Goal: Complete application form: Complete application form

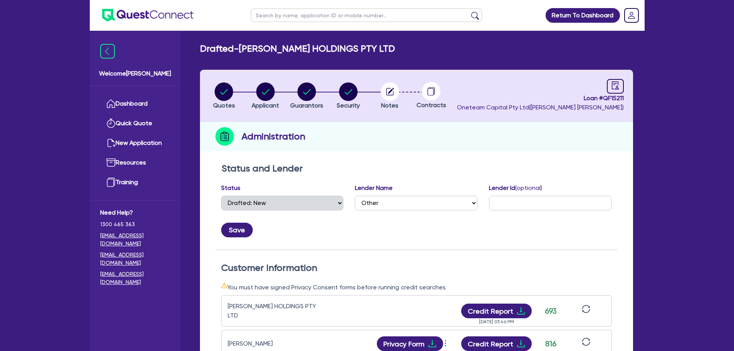
select select "DRAFTED_NEW"
select select "Other"
click at [213, 102] on button "Quotes" at bounding box center [224, 96] width 23 height 28
select select "CARS_AND_LIGHT_TRUCKS"
select select "PASSENGER_VEHICLES"
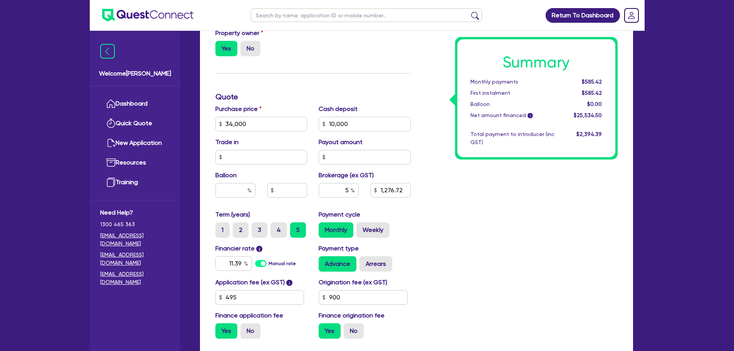
scroll to position [270, 0]
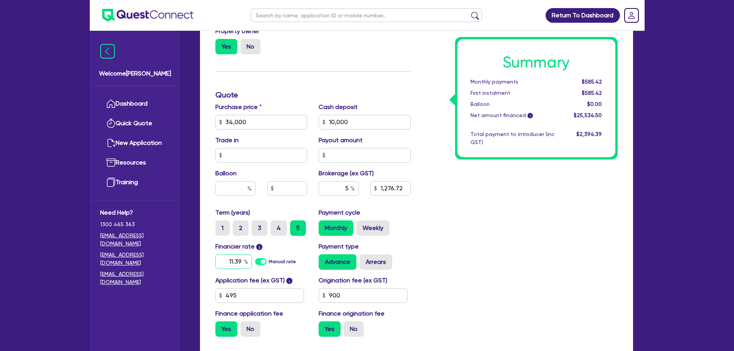
click at [242, 262] on input "11.39" at bounding box center [233, 261] width 37 height 15
type input "1"
type input "7.89"
type input "34,000"
type input "10,000"
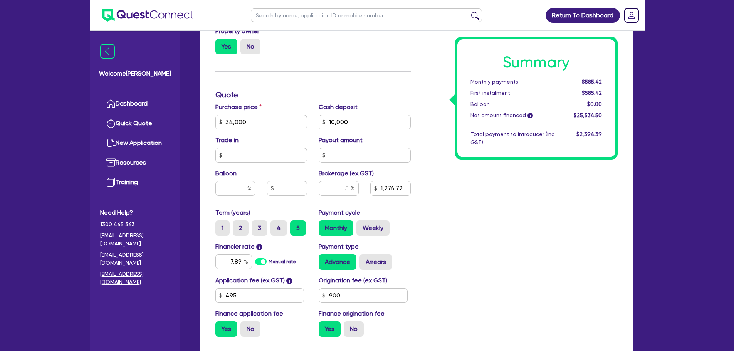
type input "1,276.72"
click at [494, 250] on div "Summary Monthly payments Calculating... First instalment Calculating... Balloon…" at bounding box center [519, 118] width 207 height 450
type input "34,000"
type input "10,000"
type input "1,276.72"
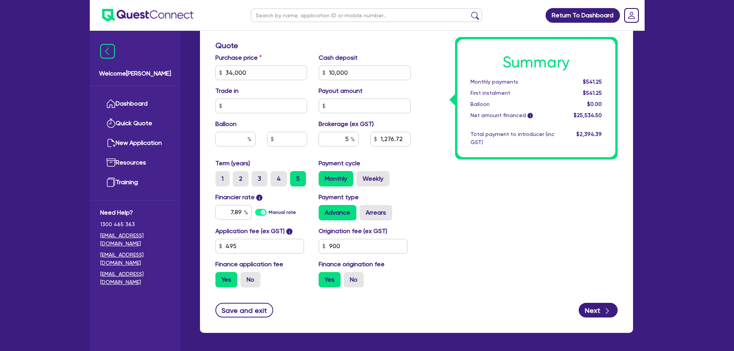
scroll to position [320, 0]
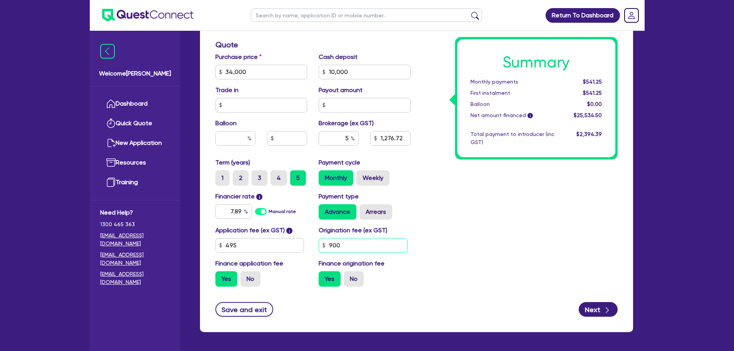
click at [358, 244] on input "900" at bounding box center [362, 245] width 89 height 15
type input "990"
type input "34,000"
type input "10,000"
type input "1,276.72"
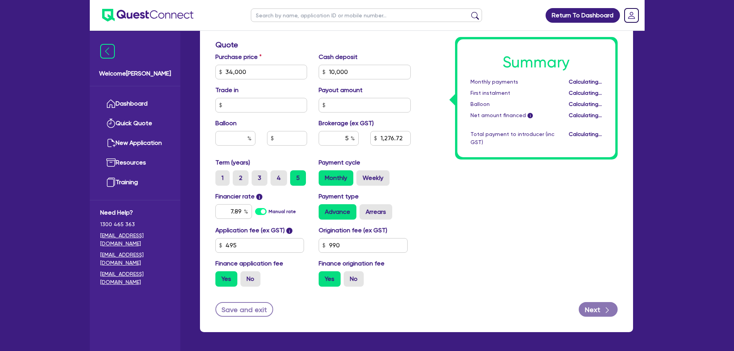
click at [464, 235] on div "Summary Monthly payments Calculating... First instalment Calculating... Balloon…" at bounding box center [519, 67] width 207 height 450
type input "34,000"
type input "10,000"
type input "1,281.68"
click at [487, 270] on div "Summary Monthly payments $543.35 First instalment $543.35 Balloon $0.00 Net amo…" at bounding box center [519, 67] width 207 height 450
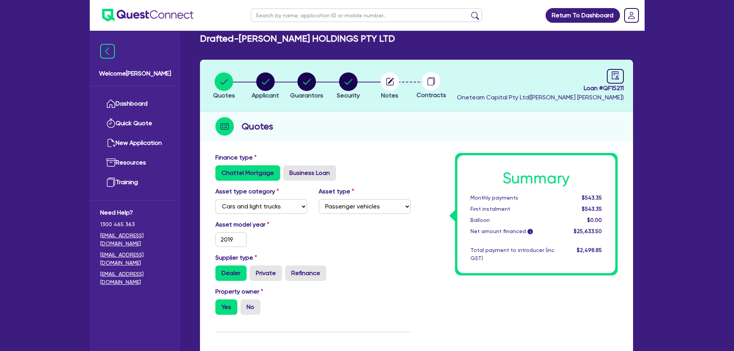
scroll to position [0, 0]
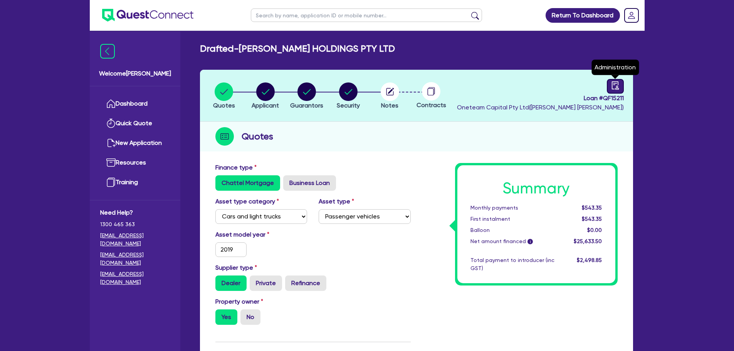
click at [620, 92] on link at bounding box center [615, 86] width 17 height 15
select select "DRAFTED_NEW"
select select "Other"
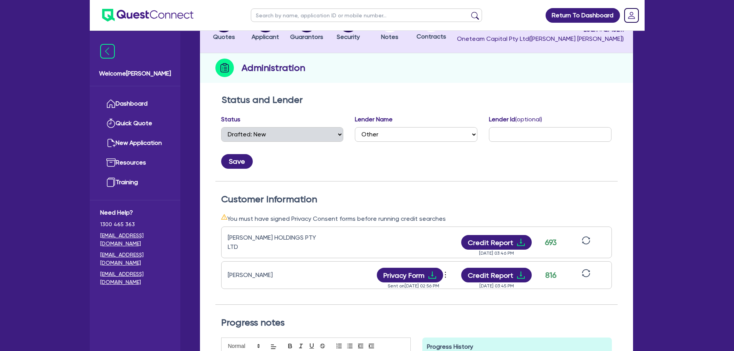
scroll to position [69, 0]
click at [130, 100] on link "Dashboard" at bounding box center [135, 104] width 70 height 20
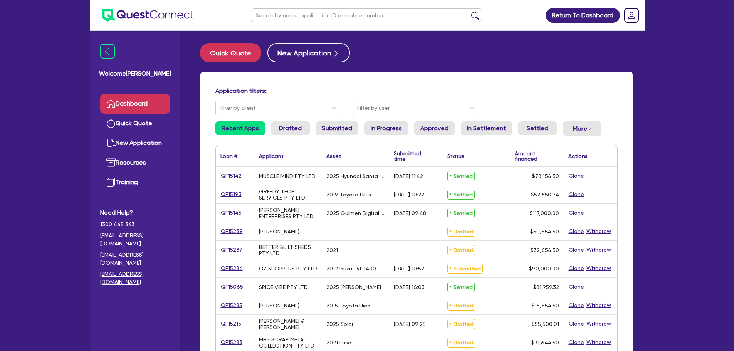
click at [274, 15] on input "text" at bounding box center [366, 14] width 231 height 13
type input "threl"
click at [469, 12] on button "submit" at bounding box center [475, 17] width 12 height 11
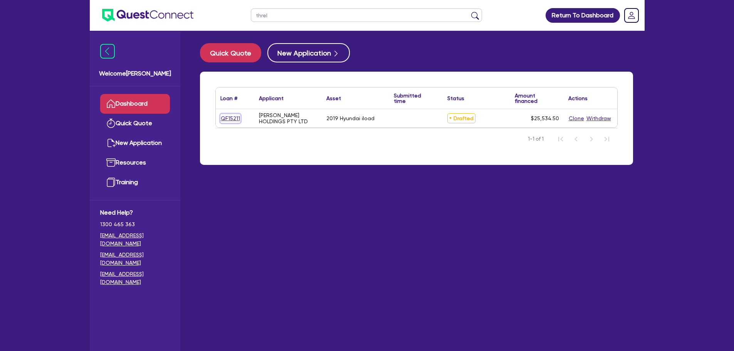
click at [226, 114] on link "QF15211" at bounding box center [230, 118] width 20 height 9
select select "CARS_AND_LIGHT_TRUCKS"
select select "PASSENGER_VEHICLES"
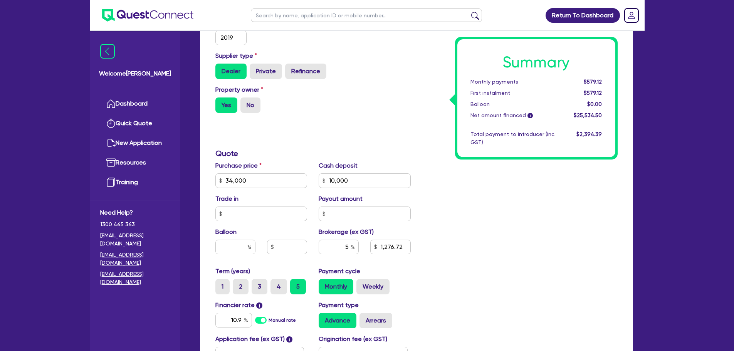
scroll to position [214, 0]
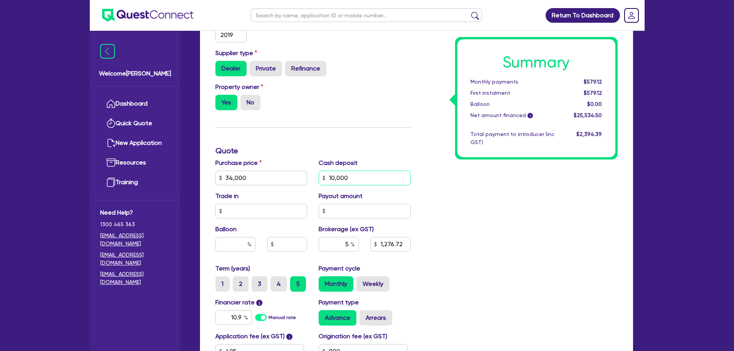
click at [357, 183] on input "10,000" at bounding box center [364, 178] width 92 height 15
type input "1"
type input "34,000"
type input "1,276.72"
click at [371, 134] on div "Finance type Chattel Mortgage Business Loan Asset type category Select Cars and…" at bounding box center [312, 173] width 207 height 450
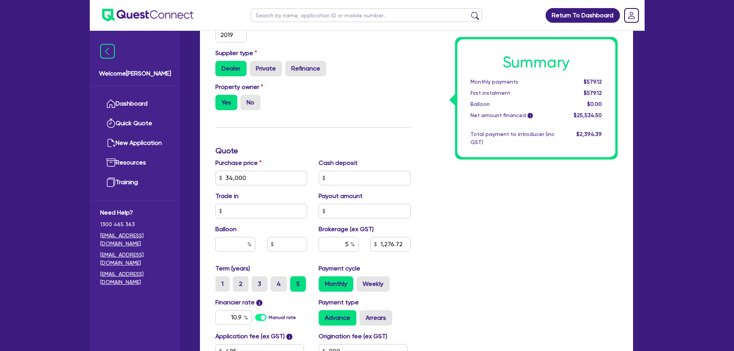
type input "34,000"
type input "1,776.73"
click at [345, 173] on input "text" at bounding box center [364, 178] width 92 height 15
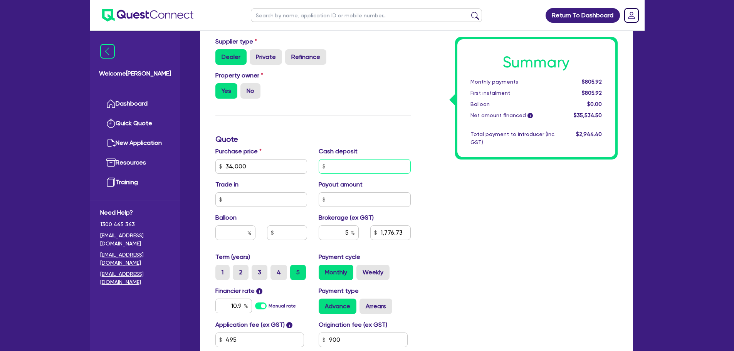
scroll to position [225, 0]
type input "10,000"
type input "34,000"
type input "1,776.73"
click at [335, 142] on h3 "Quote" at bounding box center [312, 139] width 195 height 9
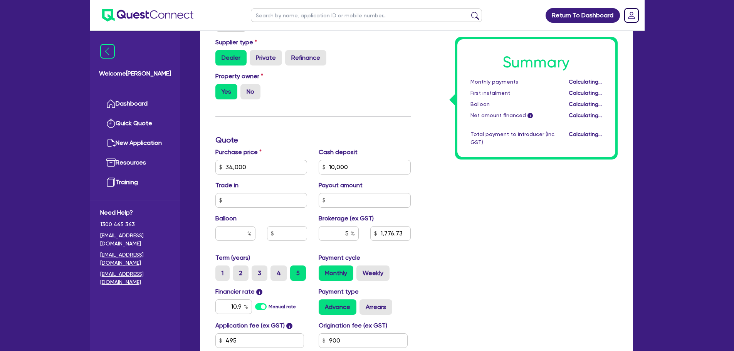
type input "34,000"
type input "1,276.72"
click at [352, 166] on input "10,000" at bounding box center [364, 167] width 92 height 15
type input "1"
type input "34,000"
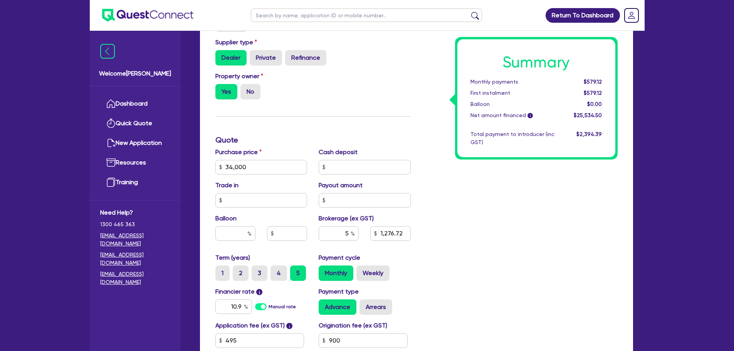
type input "1,276.72"
click at [366, 115] on div "Finance type Chattel Mortgage Business Loan Asset type category Select Cars and…" at bounding box center [312, 163] width 207 height 450
type input "34,000"
type input "1,776.73"
click at [353, 165] on input "text" at bounding box center [364, 167] width 92 height 15
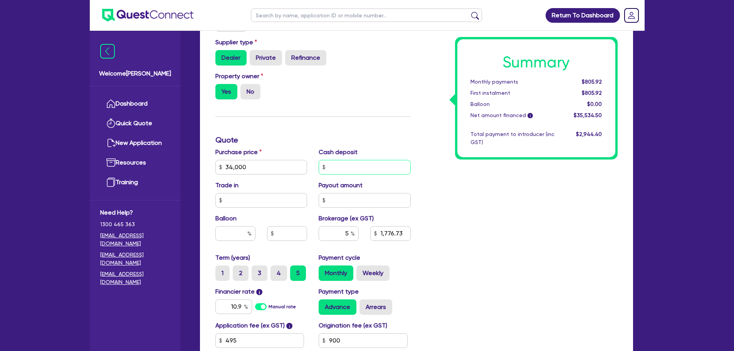
type input "1"
type input "10,000"
type input "34,000"
type input "1,776.73"
type input "34,000"
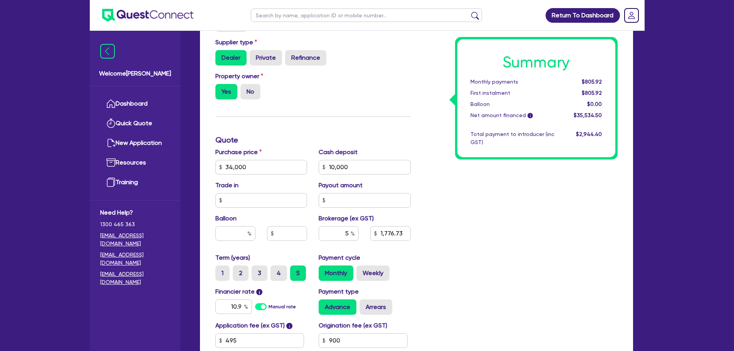
type input "1,276.72"
click at [366, 126] on div "Finance type Chattel Mortgage Business Loan Asset type category Select Cars and…" at bounding box center [312, 163] width 207 height 450
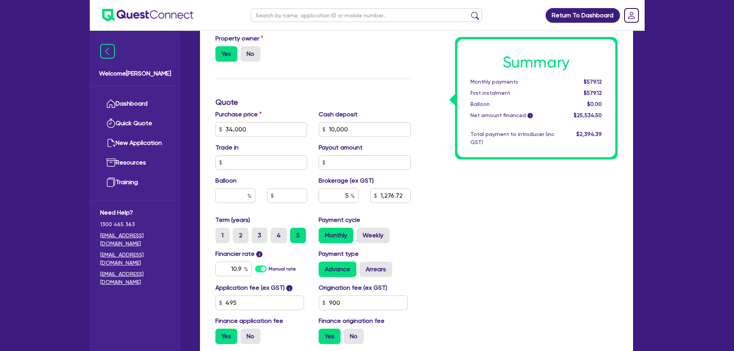
scroll to position [268, 0]
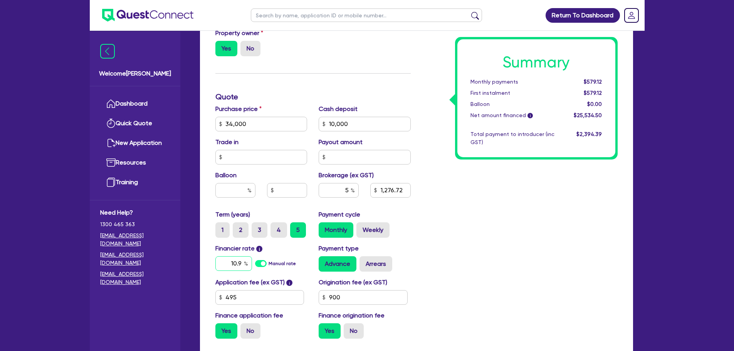
click at [238, 269] on input "10.9" at bounding box center [233, 263] width 37 height 15
click at [239, 266] on input "10.9" at bounding box center [233, 263] width 37 height 15
click at [240, 263] on input "10.9" at bounding box center [233, 263] width 37 height 15
type input "1"
type input "7.89"
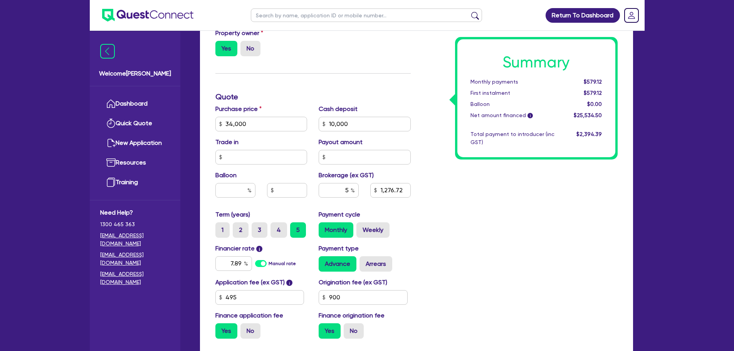
type input "34,000"
type input "1,276.72"
type input "34,000"
type input "1,276.72"
click at [476, 270] on div "Summary Monthly payments $541.25 First instalment $541.25 Balloon $0.00 Net amo…" at bounding box center [519, 119] width 207 height 450
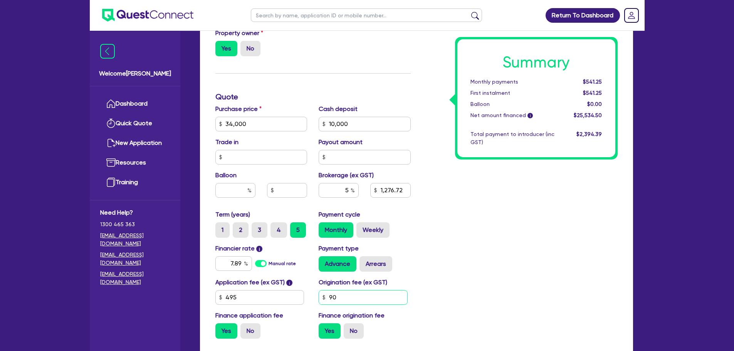
click at [363, 299] on input "90" at bounding box center [362, 297] width 89 height 15
type input "990"
type input "34,000"
type input "1,276.72"
type input "34,000"
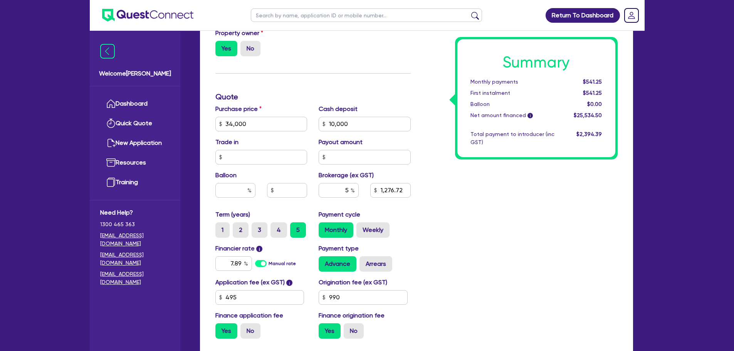
type input "1,281.68"
click at [452, 283] on div "Summary Monthly payments $543.35 First instalment $543.35 Balloon $0.00 Net amo…" at bounding box center [519, 119] width 207 height 450
click at [352, 302] on input "99" at bounding box center [362, 297] width 89 height 15
type input "9"
type input "34,000"
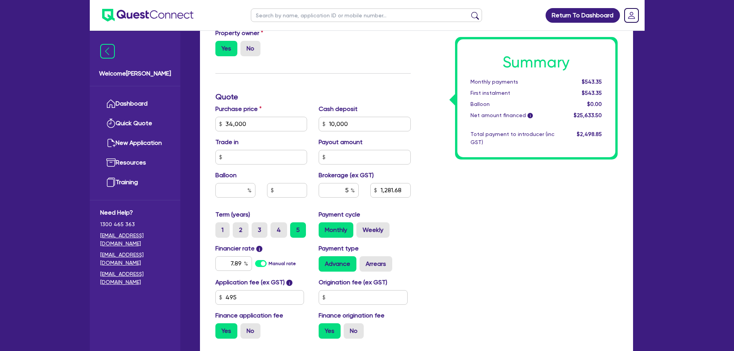
type input "1,281.68"
type input "34,000"
type input "1,227.22"
click at [406, 288] on div "Origination fee (ex GST)" at bounding box center [365, 291] width 104 height 27
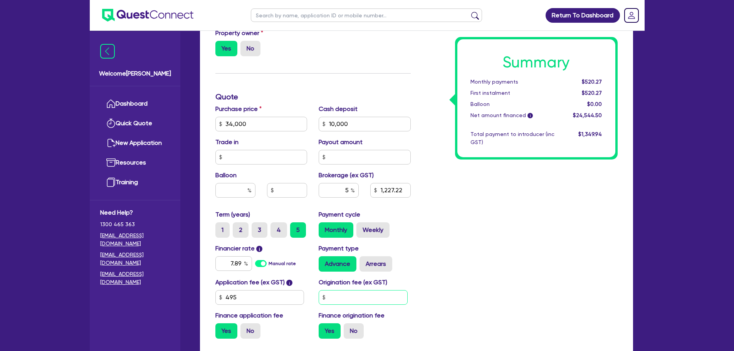
click at [352, 295] on input "text" at bounding box center [362, 297] width 89 height 15
type input "990"
type input "34,000"
type input "1,227.22"
type input "34,000"
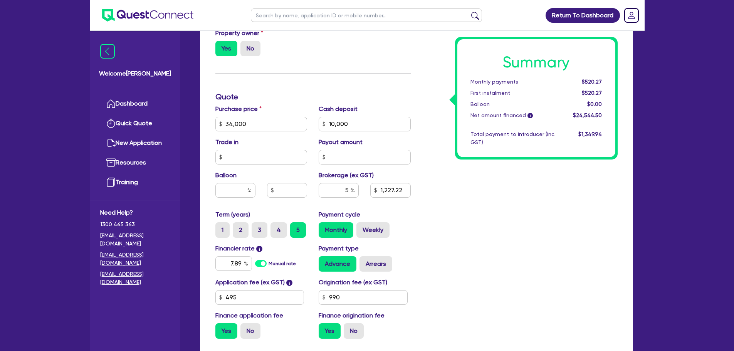
type input "1,281.68"
click at [491, 269] on div "Summary Monthly payments $543.35 First instalment $543.35 Balloon $0.00 Net amo…" at bounding box center [519, 119] width 207 height 450
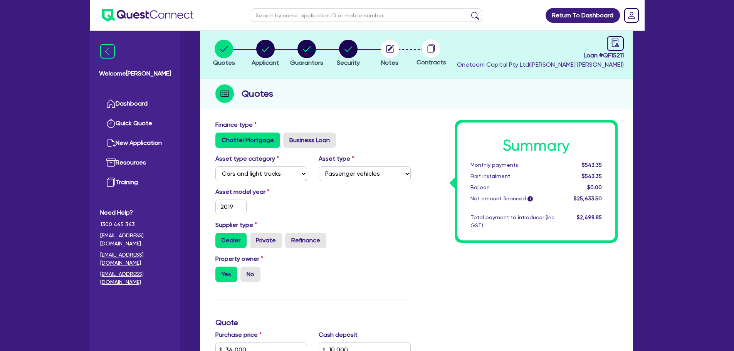
scroll to position [0, 0]
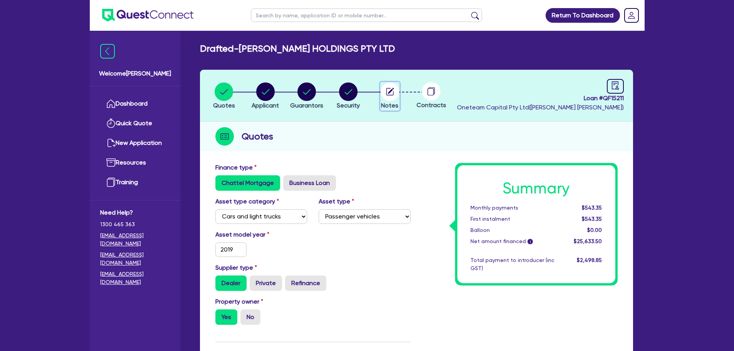
click at [399, 98] on button "Notes" at bounding box center [389, 96] width 19 height 28
select select "Other"
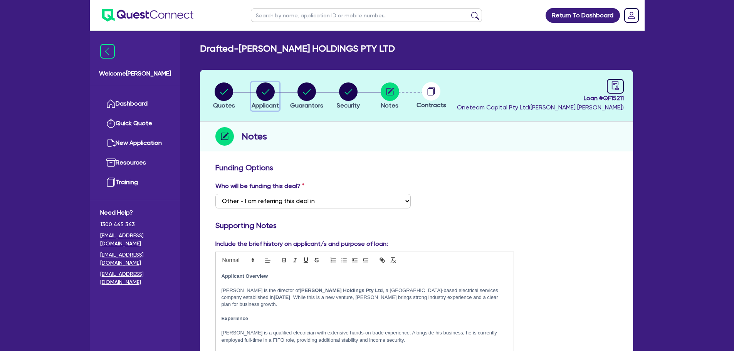
click at [276, 100] on div "button" at bounding box center [264, 91] width 27 height 18
select select "COMPANY"
select select "BUILDING_CONSTRUCTION"
select select "TRADES_SERVICES_CONSUMERS"
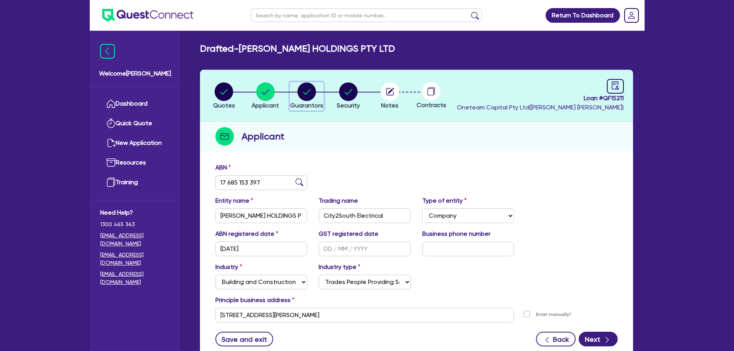
click at [300, 97] on circle "button" at bounding box center [306, 91] width 18 height 18
select select "MR"
select select "WA"
select select "MARRIED"
select select "PROPERTY"
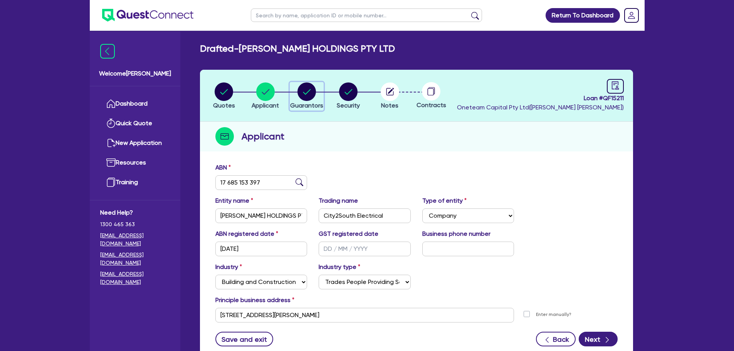
select select "VEHICLE"
select select "CASH"
select select "MORTGAGE"
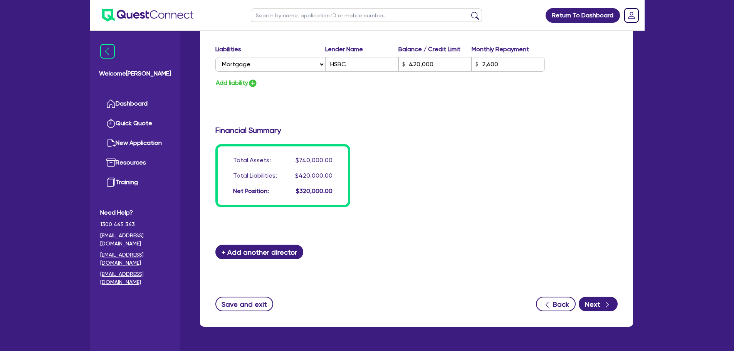
scroll to position [601, 0]
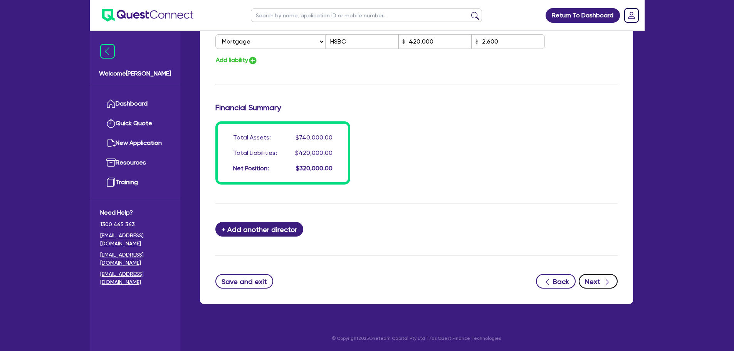
click at [606, 282] on icon "button" at bounding box center [607, 282] width 8 height 8
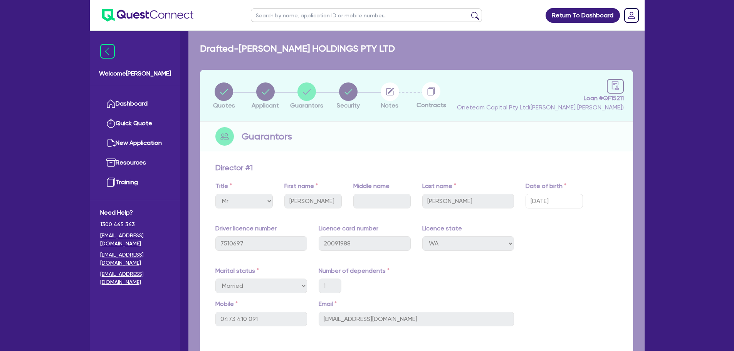
select select "CARS_AND_LIGHT_TRUCKS"
select select "PASSENGER_VEHICLES"
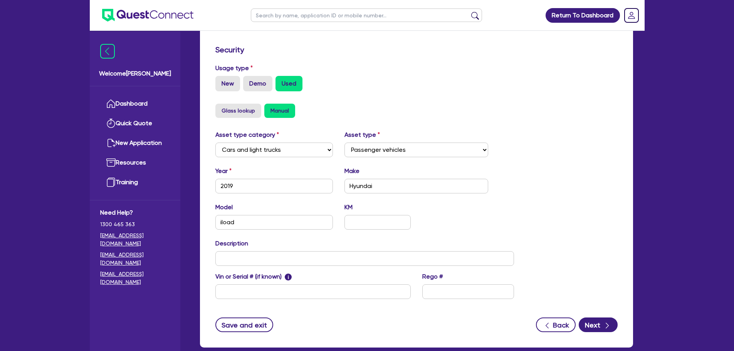
scroll to position [242, 0]
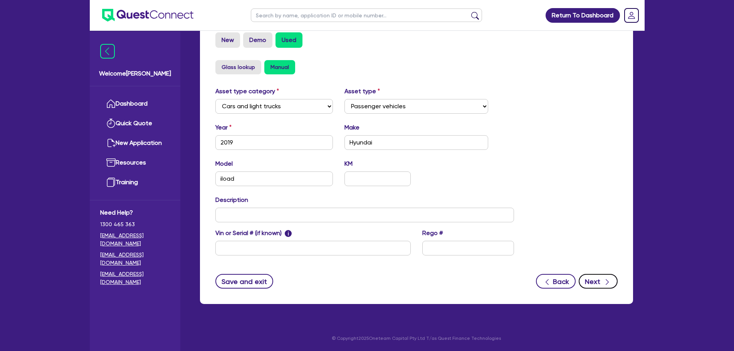
click at [590, 276] on button "Next" at bounding box center [597, 281] width 39 height 15
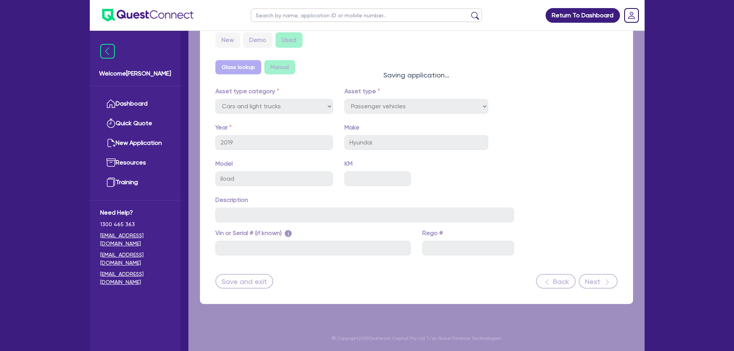
select select "Other"
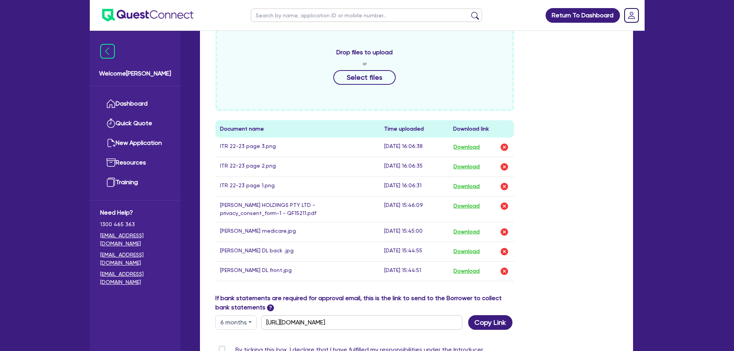
scroll to position [375, 0]
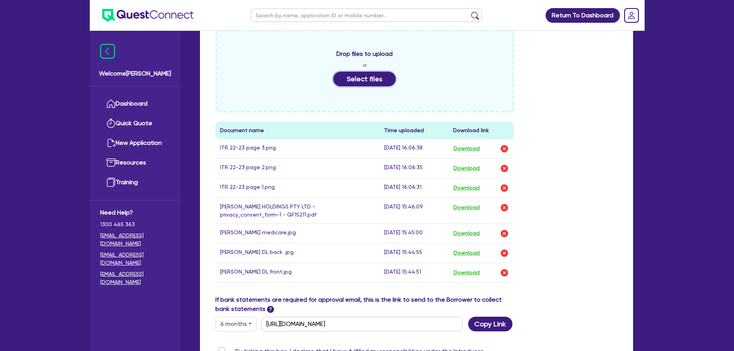
click at [359, 86] on button "Select files" at bounding box center [364, 79] width 62 height 15
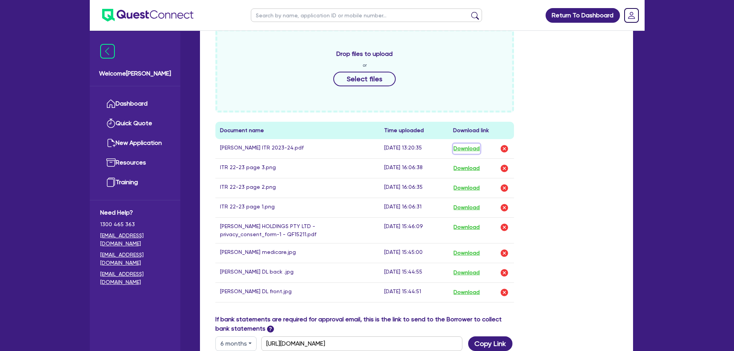
click at [462, 149] on button "Download" at bounding box center [466, 149] width 27 height 10
drag, startPoint x: 648, startPoint y: 220, endPoint x: 584, endPoint y: 221, distance: 64.7
click at [584, 221] on div "Return To Dashboard Edit Profile Logout Welcome [PERSON_NAME] Quick Quote New A…" at bounding box center [367, 64] width 566 height 878
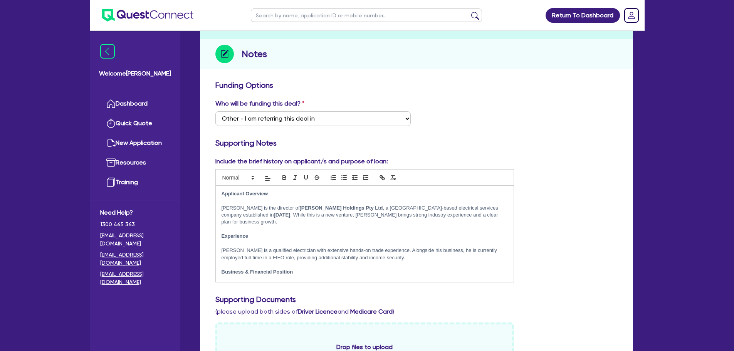
scroll to position [0, 0]
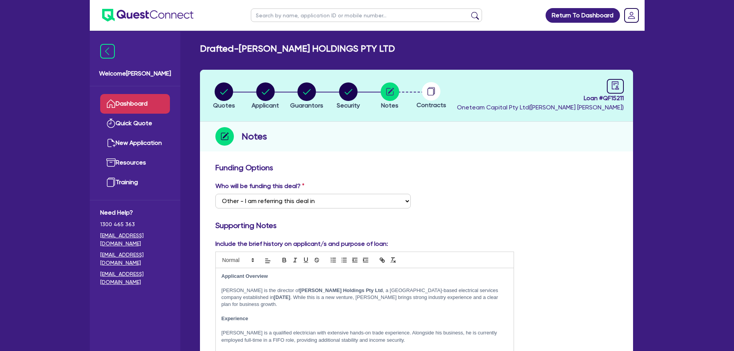
click at [161, 101] on link "Dashboard" at bounding box center [135, 104] width 70 height 20
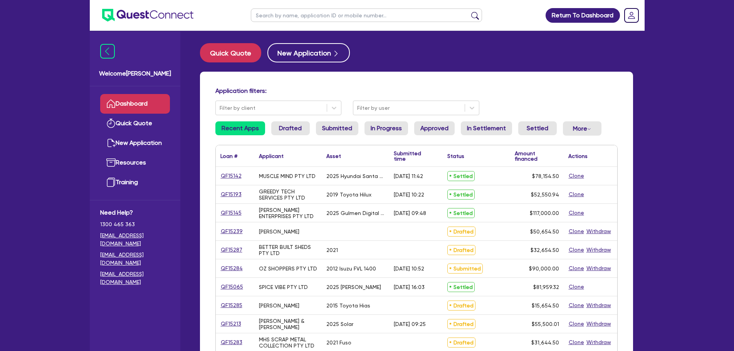
click at [305, 18] on input "text" at bounding box center [366, 14] width 231 height 13
type input "threl"
click at [469, 12] on button "submit" at bounding box center [475, 17] width 12 height 11
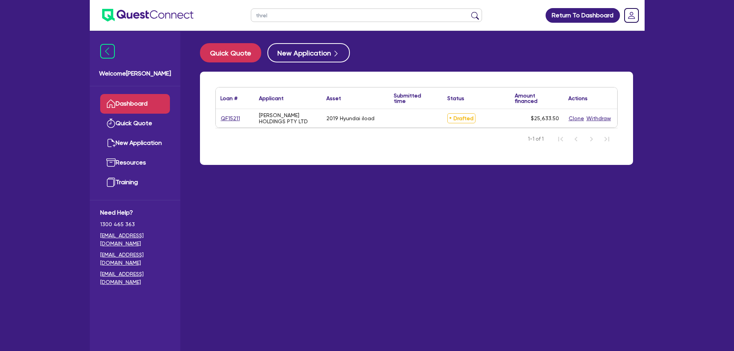
click at [232, 124] on div "QF15211" at bounding box center [235, 118] width 39 height 18
click at [230, 117] on link "QF15211" at bounding box center [230, 118] width 20 height 9
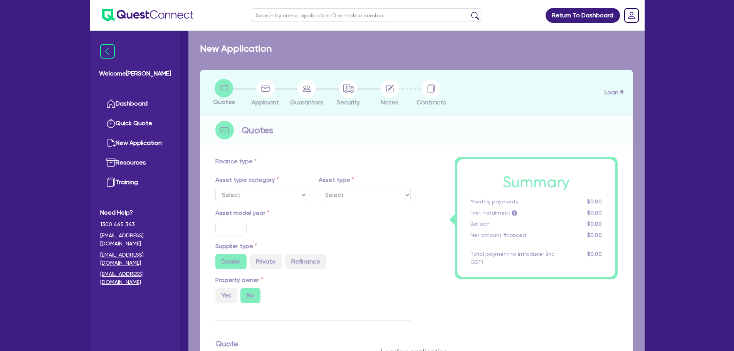
select select "CARS_AND_LIGHT_TRUCKS"
type input "2019"
radio input "true"
type input "34,000"
type input "10,000"
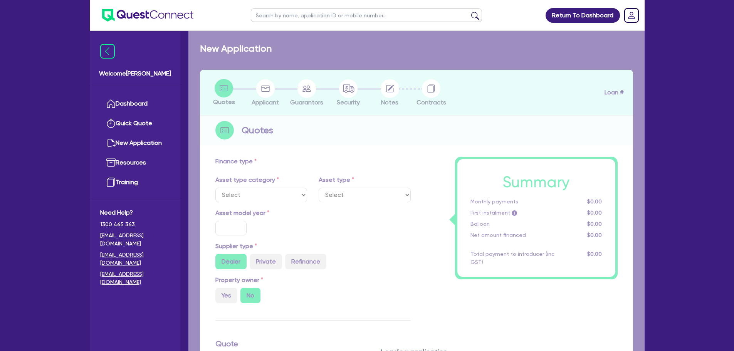
type input "5"
type input "1,281.68"
type input "7.89"
type input "495"
type input "990"
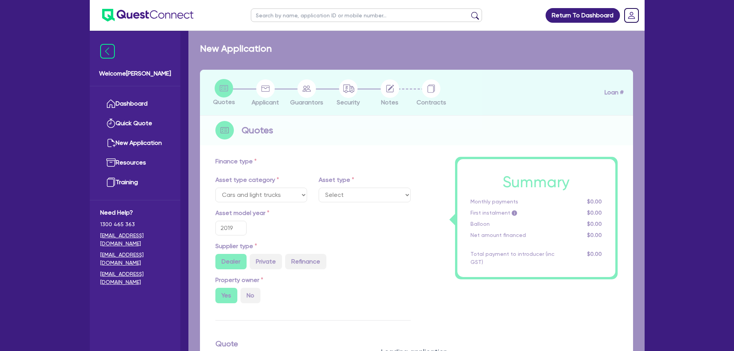
select select "PASSENGER_VEHICLES"
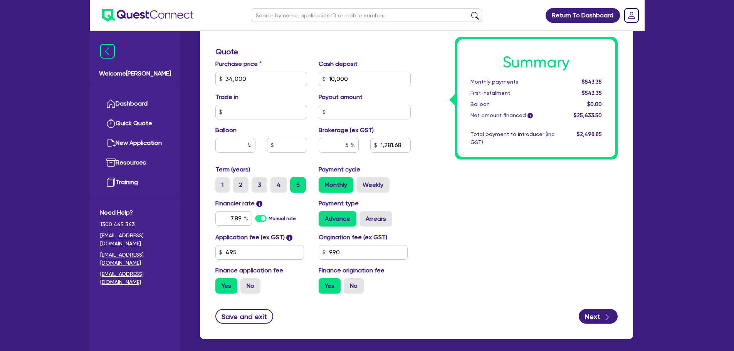
scroll to position [315, 0]
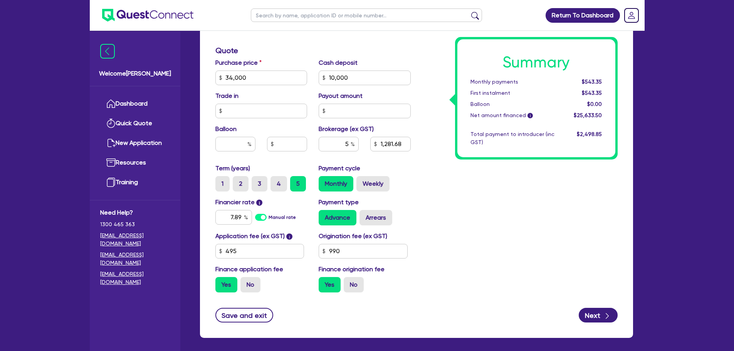
click at [278, 15] on input "text" at bounding box center [366, 14] width 231 height 13
type input "metal"
click button "submit" at bounding box center [475, 17] width 12 height 11
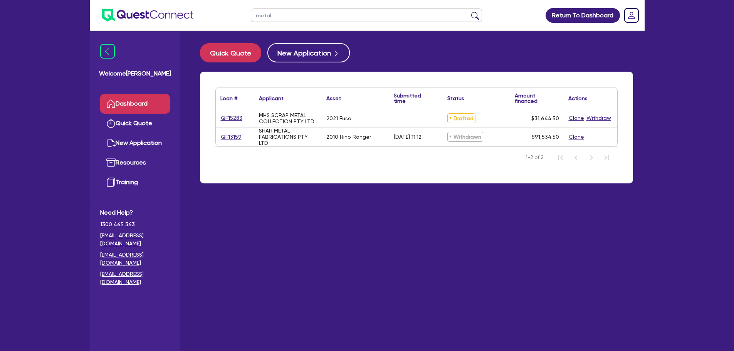
click at [233, 116] on link "QF15283" at bounding box center [231, 118] width 22 height 9
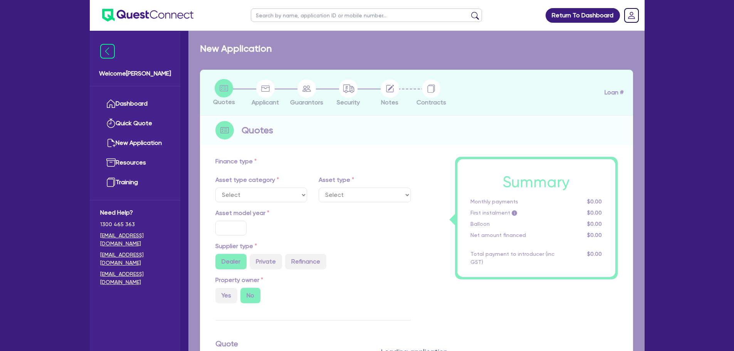
select select "PRIMARY_ASSETS"
type input "2021"
type input "40,000"
type input "10,000"
type input "3"
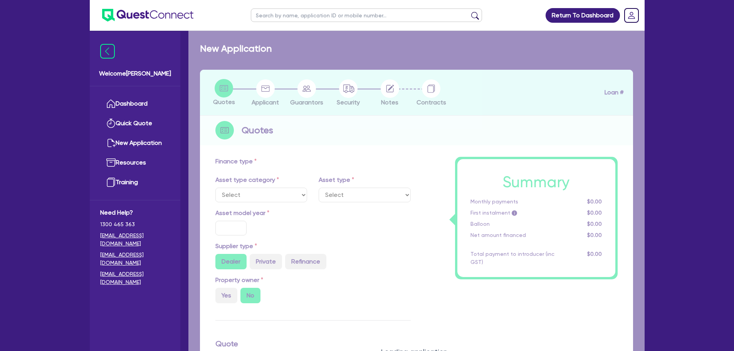
type input "949.34"
type input "7"
type input "900"
select select "HEAVY_TRUCKS"
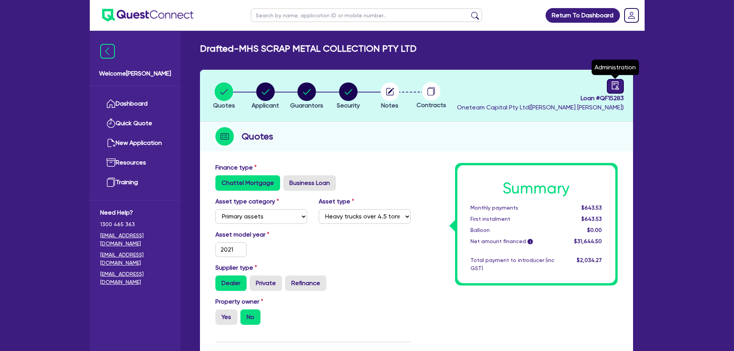
click at [611, 83] on icon "audit" at bounding box center [615, 85] width 8 height 8
select select "DRAFTED_NEW"
select select "Other"
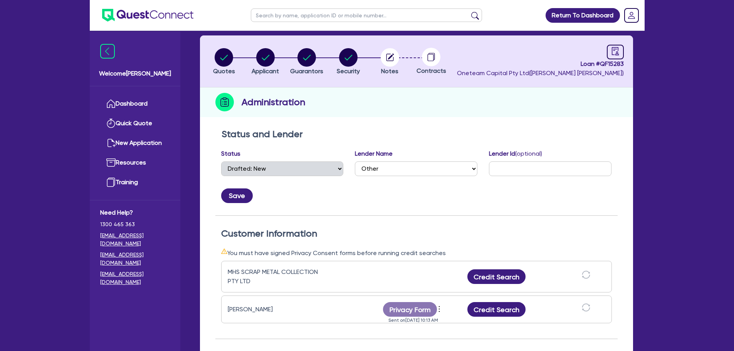
scroll to position [25, 0]
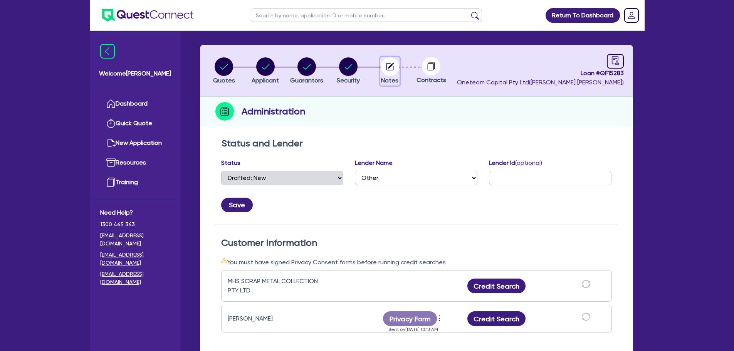
click at [397, 68] on circle "button" at bounding box center [389, 66] width 18 height 18
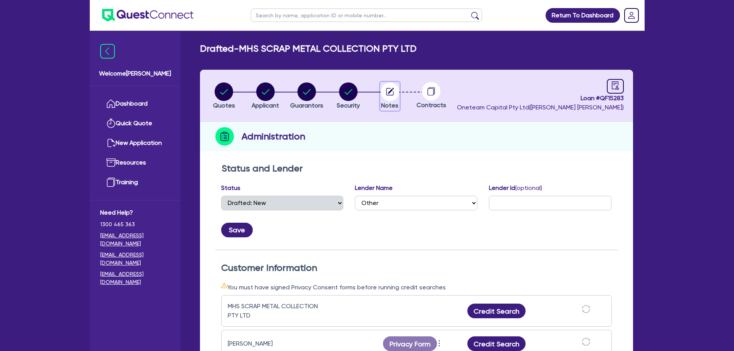
select select "Other"
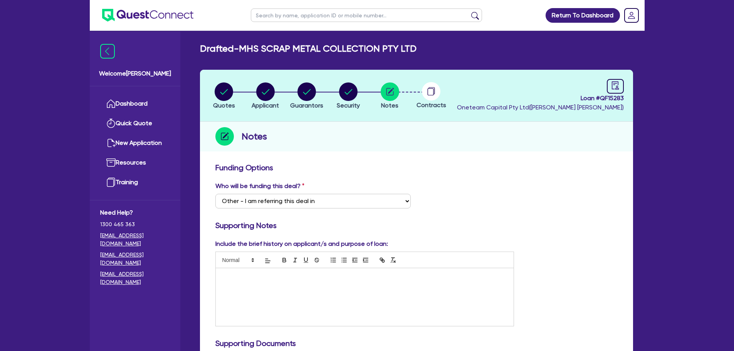
click at [317, 22] on input "text" at bounding box center [366, 14] width 231 height 13
type input "saq"
click button "submit" at bounding box center [475, 17] width 12 height 11
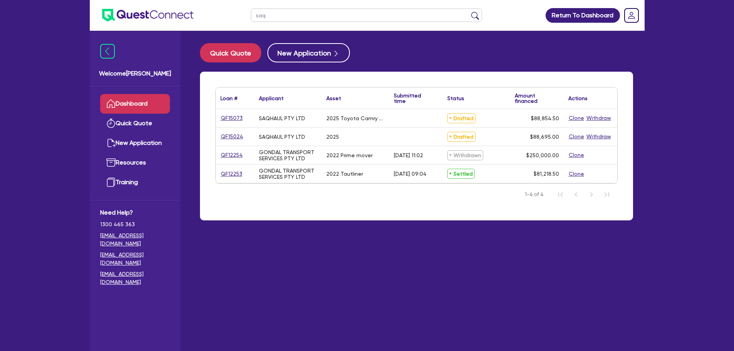
click at [241, 113] on div "QF15073" at bounding box center [235, 118] width 39 height 18
click at [237, 116] on link "QF15073" at bounding box center [231, 118] width 23 height 9
select select "CARS_AND_LIGHT_TRUCKS"
select select "PASSENGER_VEHICLES"
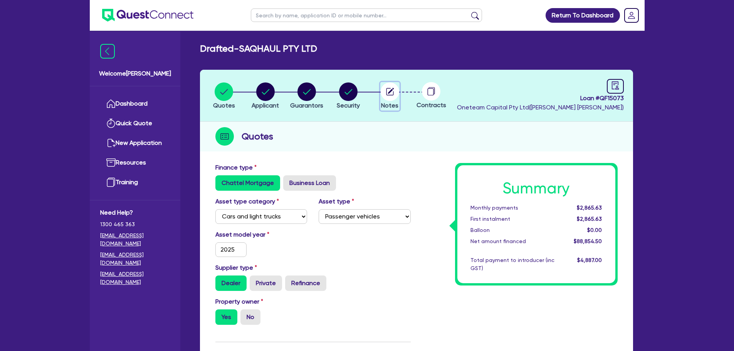
click at [390, 97] on circle "button" at bounding box center [389, 91] width 18 height 18
select select "Other"
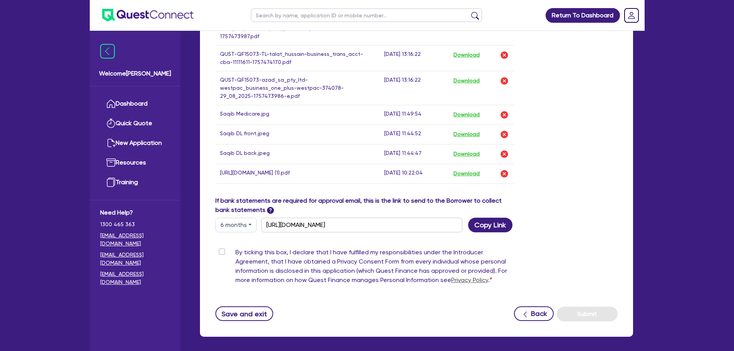
scroll to position [573, 0]
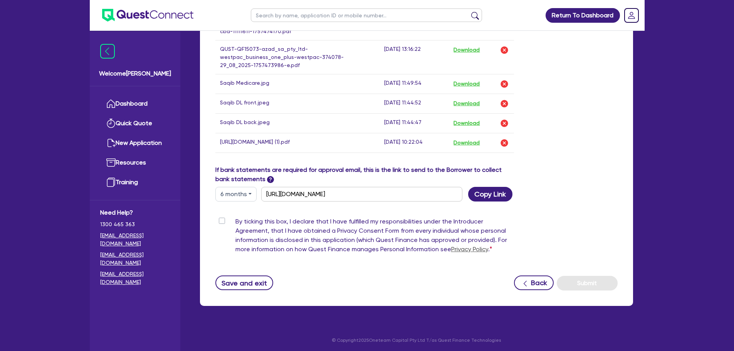
click at [246, 195] on button "6 months" at bounding box center [235, 194] width 41 height 15
click at [236, 208] on link "3 months" at bounding box center [246, 212] width 61 height 14
click at [238, 189] on button "3 months" at bounding box center [235, 194] width 41 height 15
click at [232, 224] on link "6 months" at bounding box center [246, 226] width 61 height 14
click at [251, 193] on button "6 months" at bounding box center [235, 194] width 41 height 15
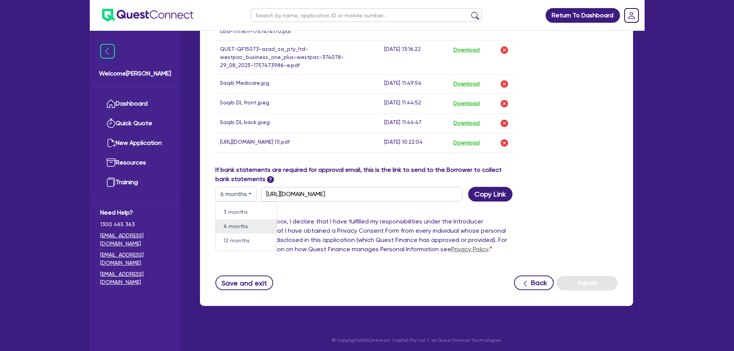
click at [233, 230] on link "6 months" at bounding box center [246, 226] width 61 height 14
click at [235, 198] on button "6 months" at bounding box center [235, 194] width 41 height 15
click at [235, 243] on link "12 months" at bounding box center [246, 240] width 61 height 14
click at [238, 195] on button "12 months" at bounding box center [236, 194] width 43 height 15
click at [237, 220] on link "6 months" at bounding box center [246, 226] width 61 height 14
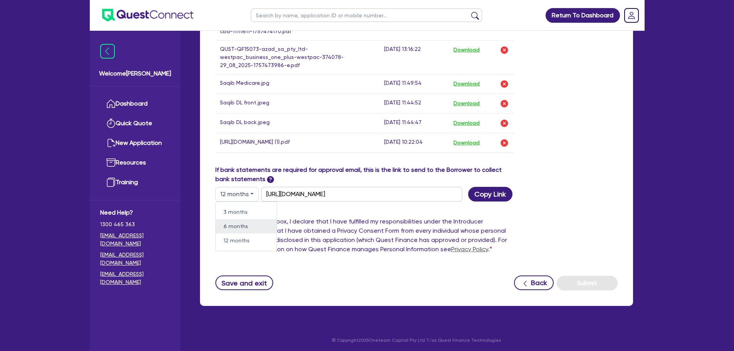
type input "[URL][DOMAIN_NAME]"
click at [486, 191] on button "Copy Link" at bounding box center [490, 194] width 44 height 15
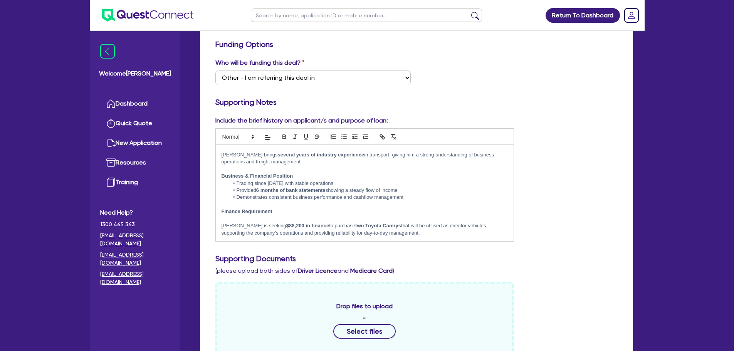
scroll to position [0, 0]
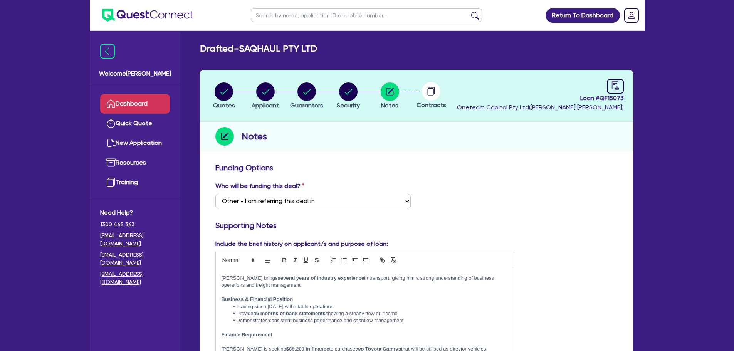
click at [126, 98] on link "Dashboard" at bounding box center [135, 104] width 70 height 20
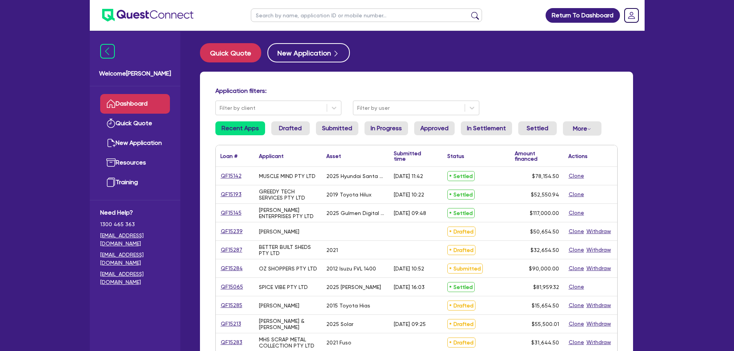
click at [280, 16] on input "text" at bounding box center [366, 14] width 231 height 13
click at [186, 67] on div "Welcome [PERSON_NAME] Quick Quote New Application Ref Company Ref Salesperson R…" at bounding box center [367, 314] width 555 height 628
